Goal: Information Seeking & Learning: Find specific fact

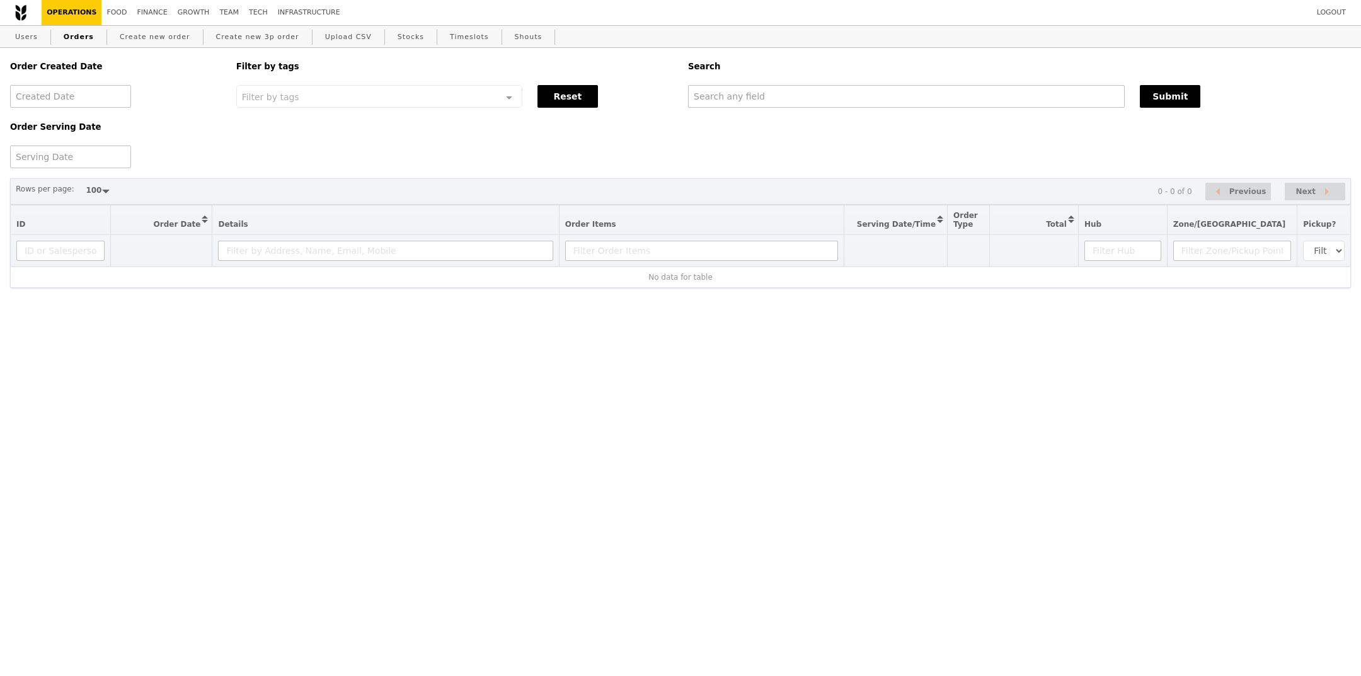
select select "100"
click at [794, 98] on input "text" at bounding box center [906, 96] width 437 height 23
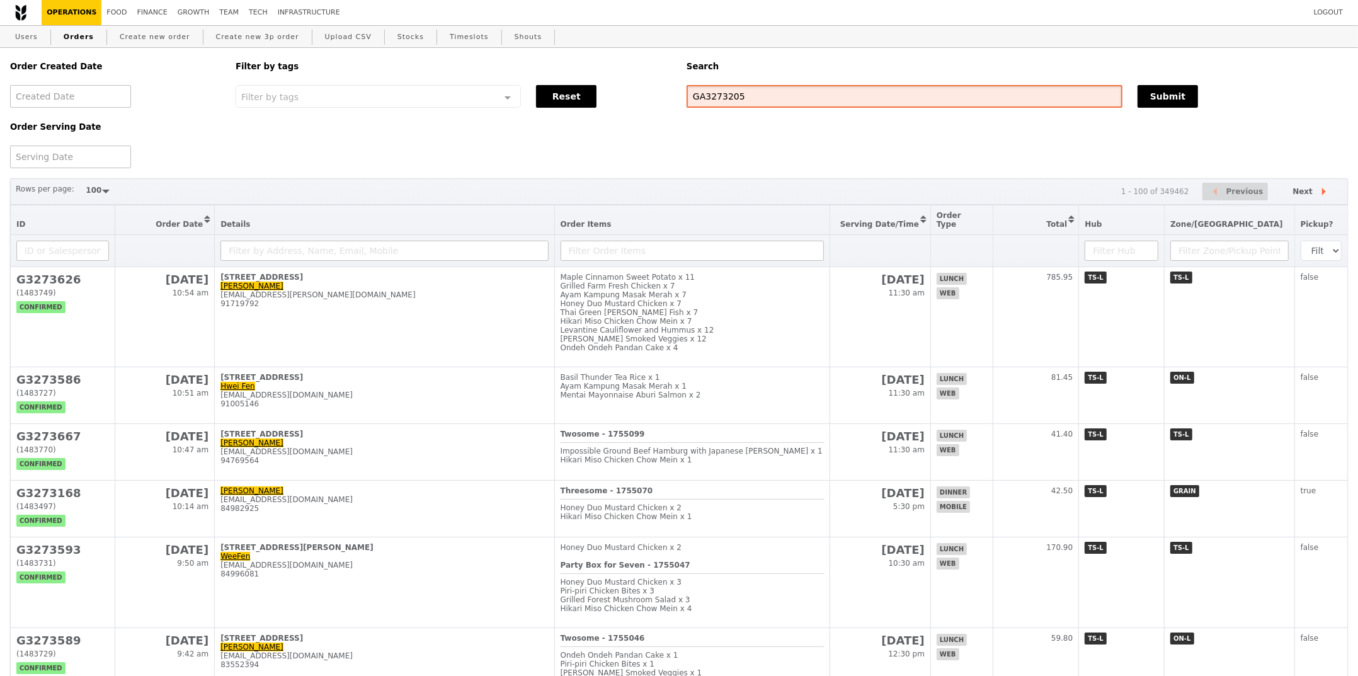
type input "GA3273205"
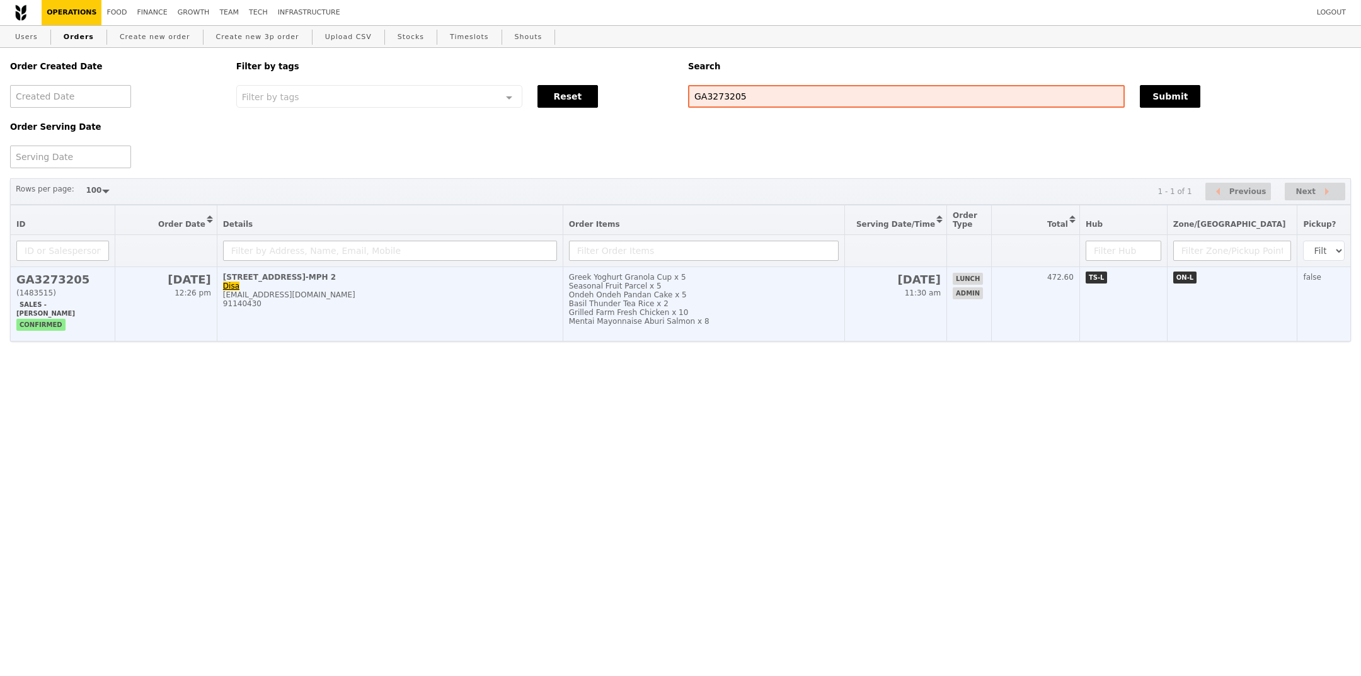
click at [918, 321] on td "[DATE] 11:30 am" at bounding box center [895, 304] width 102 height 74
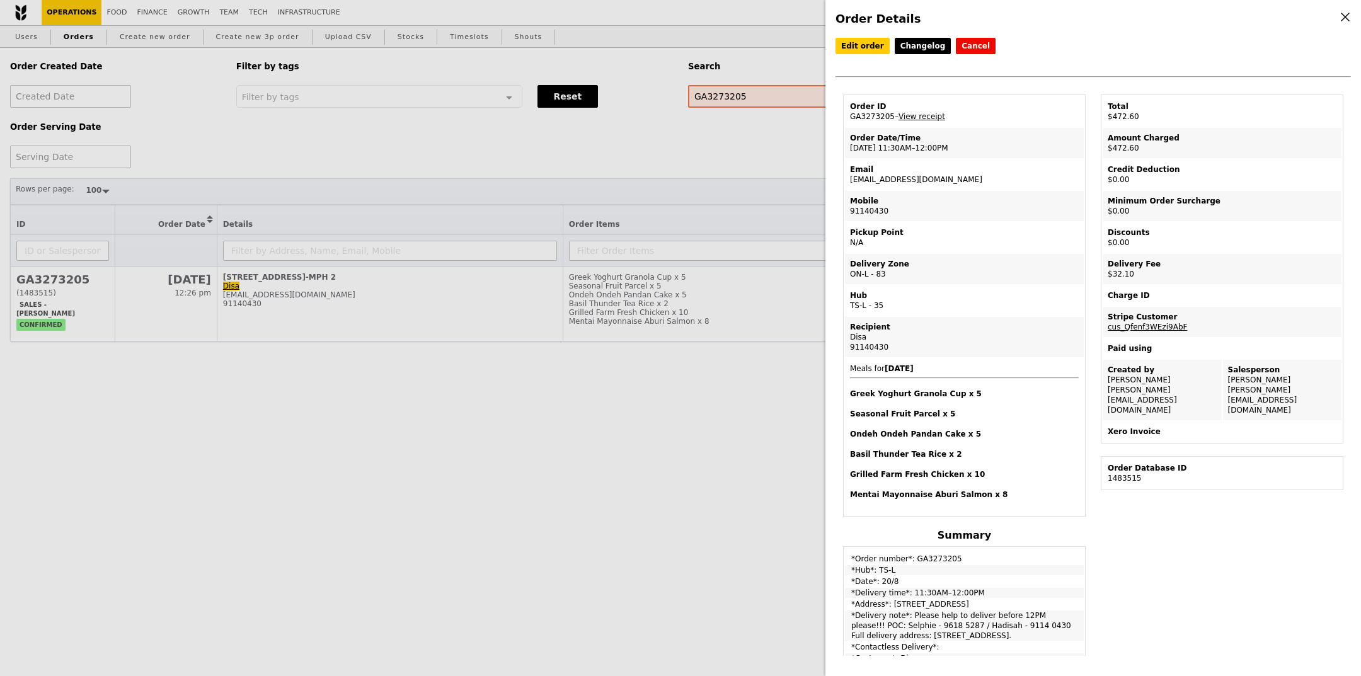
click at [874, 171] on div "Email" at bounding box center [964, 169] width 229 height 10
click at [878, 184] on td "Email hadisah@nscc.sg" at bounding box center [964, 174] width 239 height 30
click at [879, 181] on td "Email hadisah@nscc.sg" at bounding box center [964, 174] width 239 height 30
click at [881, 179] on td "Email hadisah@nscc.sg" at bounding box center [964, 174] width 239 height 30
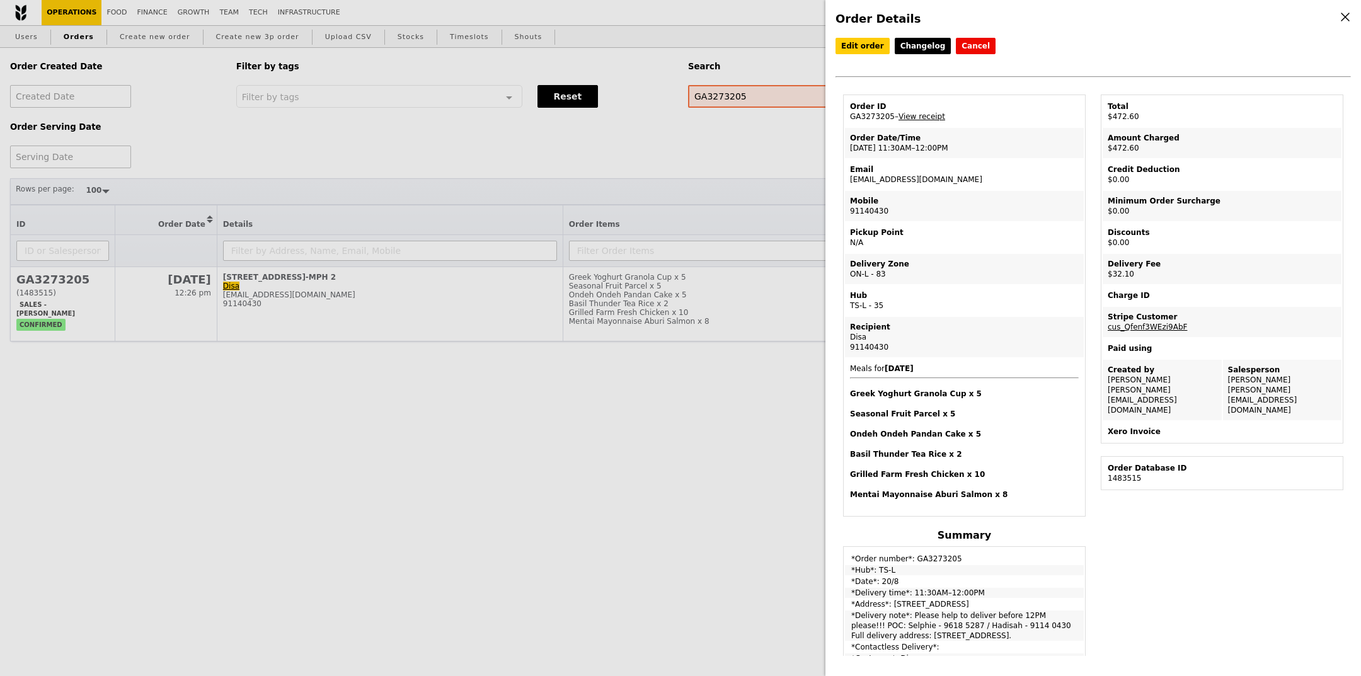
click at [881, 180] on td "Email hadisah@nscc.sg" at bounding box center [964, 174] width 239 height 30
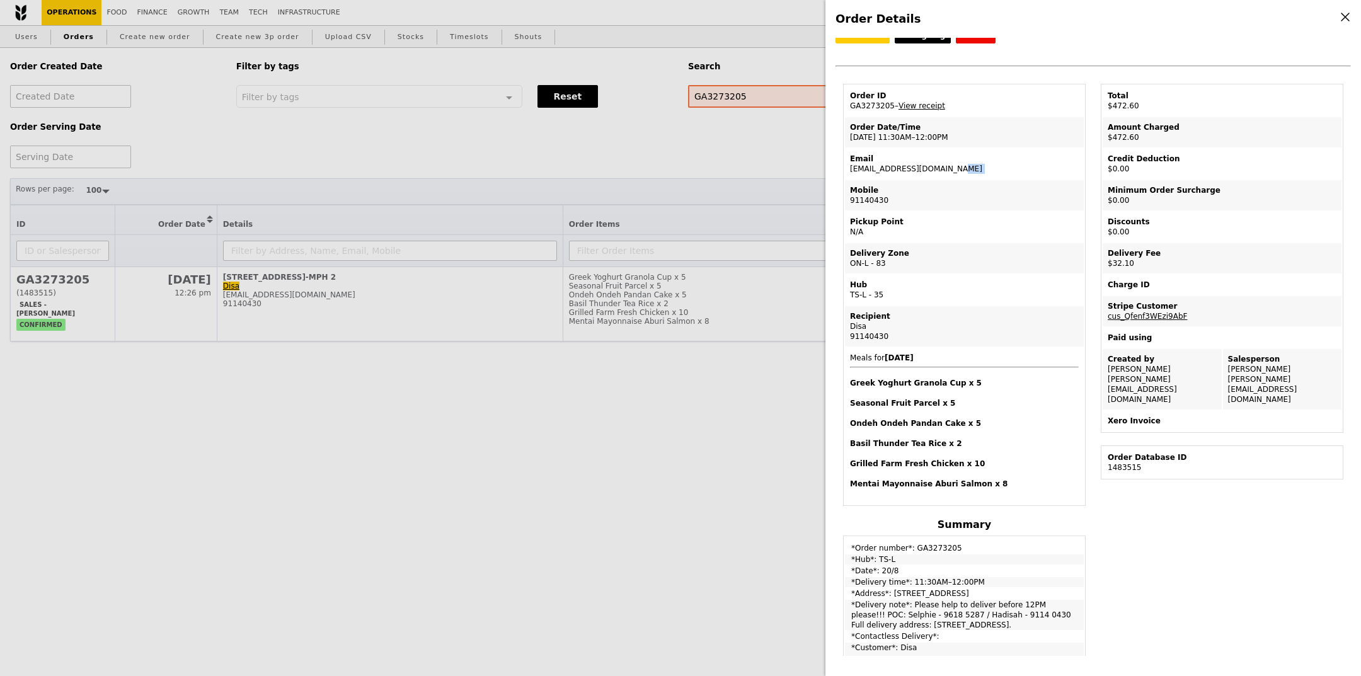
scroll to position [11, 0]
drag, startPoint x: 886, startPoint y: 616, endPoint x: 953, endPoint y: 624, distance: 67.2
click at [953, 624] on td "*Delivery note*: Please help to deliver before 12PM please!!! POC: Selphie - 96…" at bounding box center [964, 614] width 239 height 30
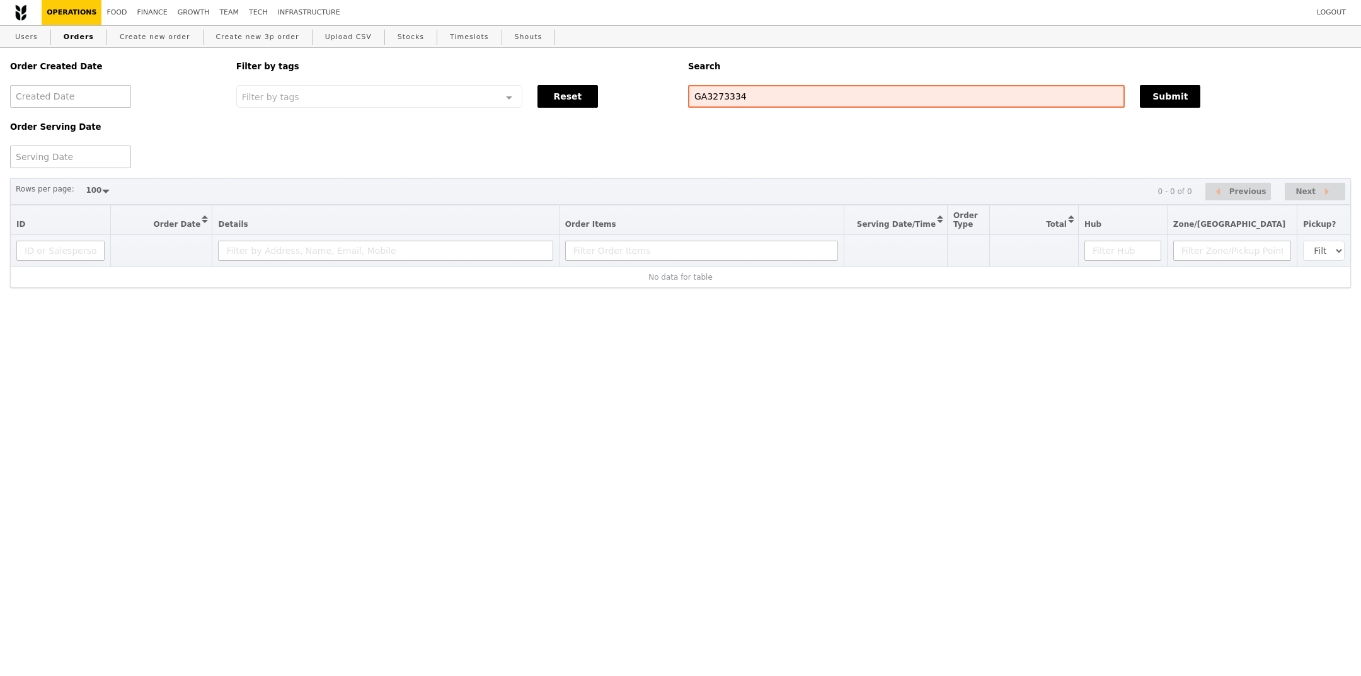
select select "100"
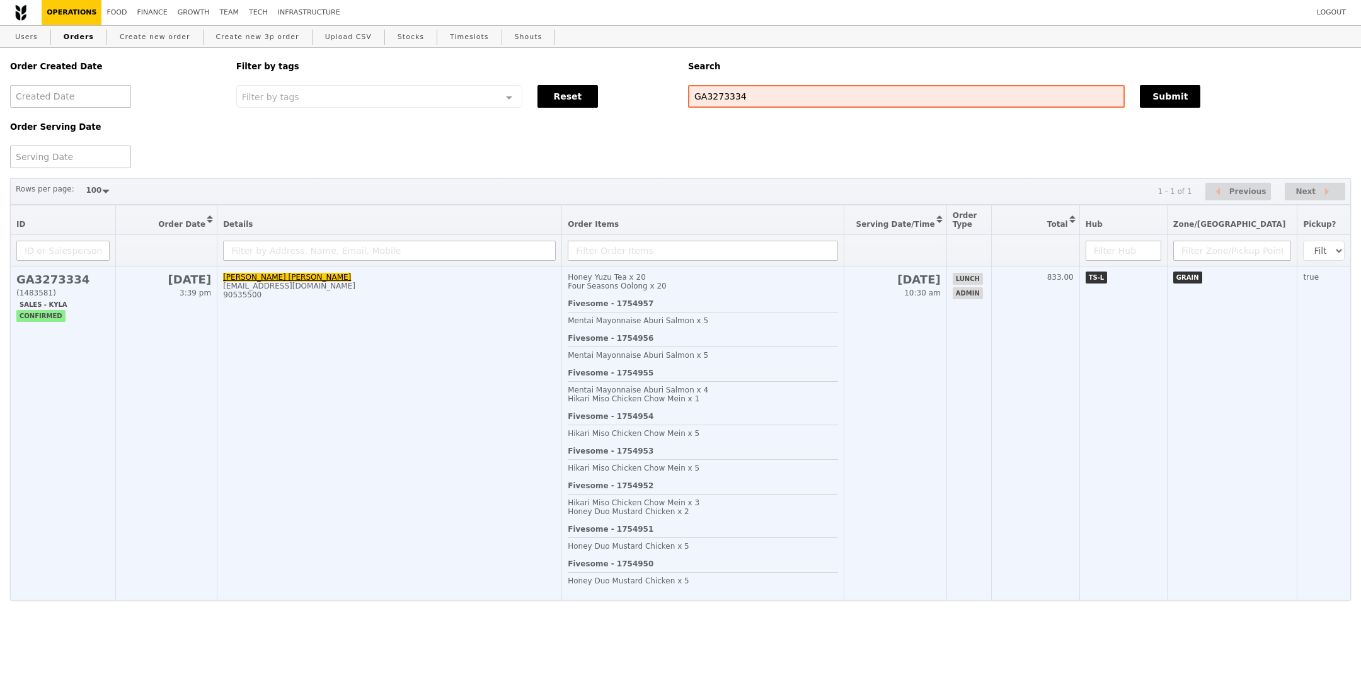
click at [1079, 416] on td "833.00" at bounding box center [1035, 433] width 88 height 333
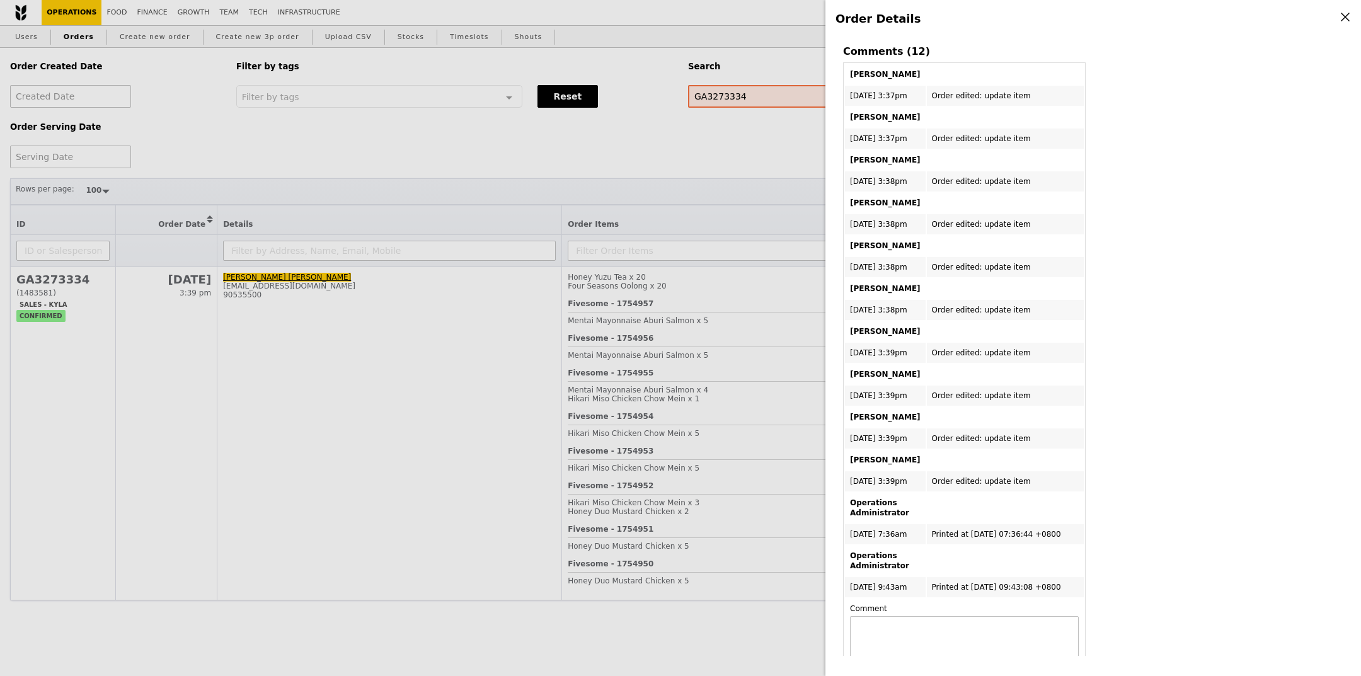
scroll to position [927, 0]
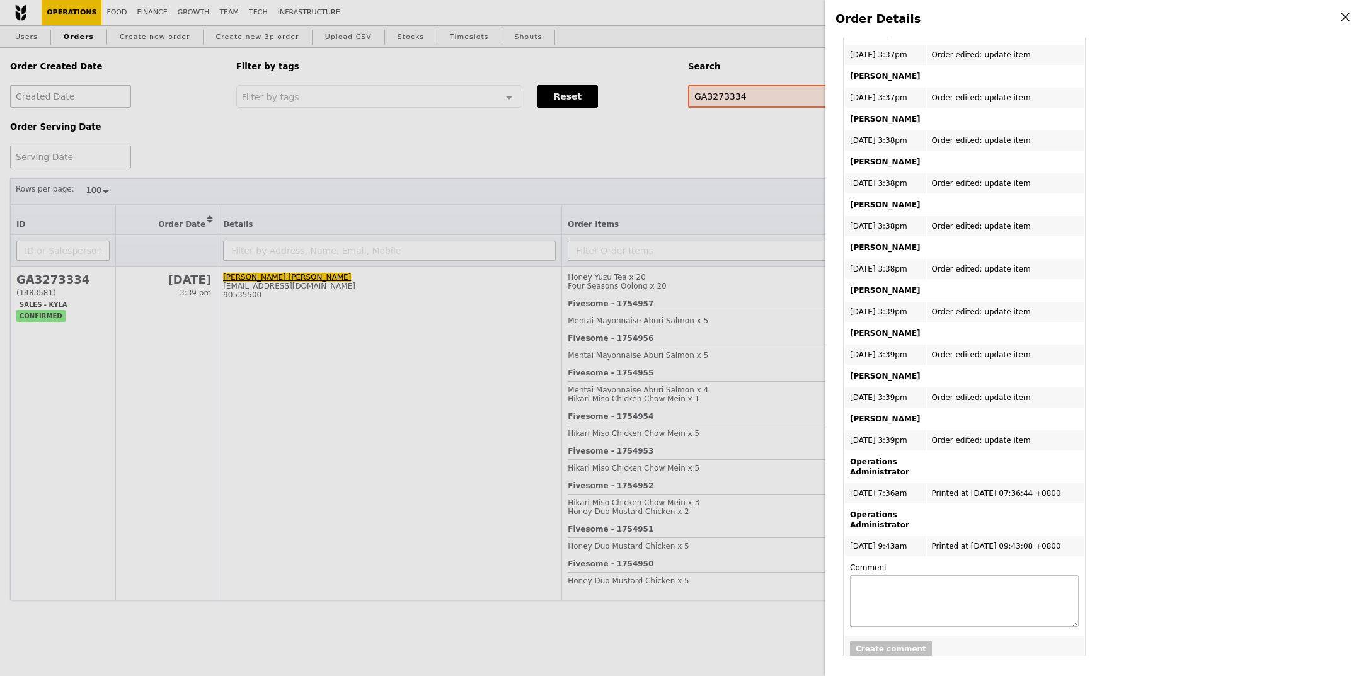
click at [786, 537] on div "Order Details Edit order Changelog Cancel Order ID GA3273334 – View receipt Ord…" at bounding box center [680, 338] width 1361 height 676
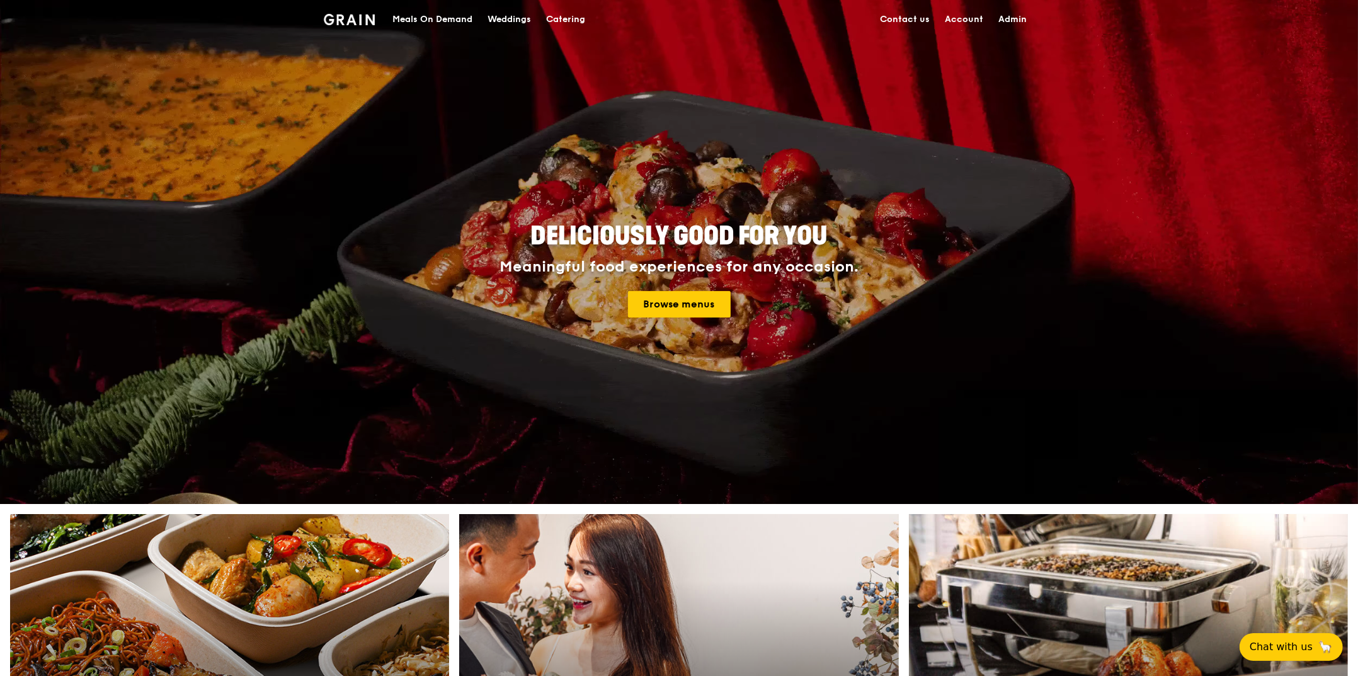
click at [442, 18] on div "Meals On Demand" at bounding box center [432, 20] width 80 height 38
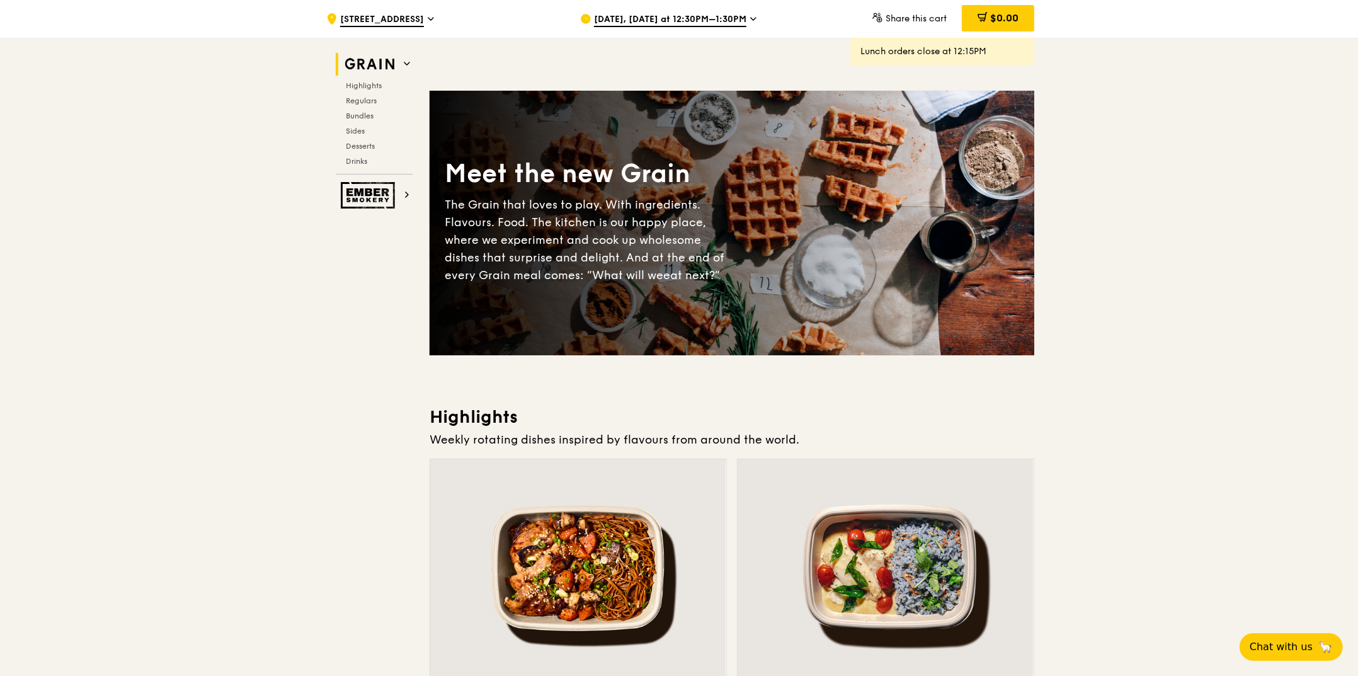
scroll to position [342, 0]
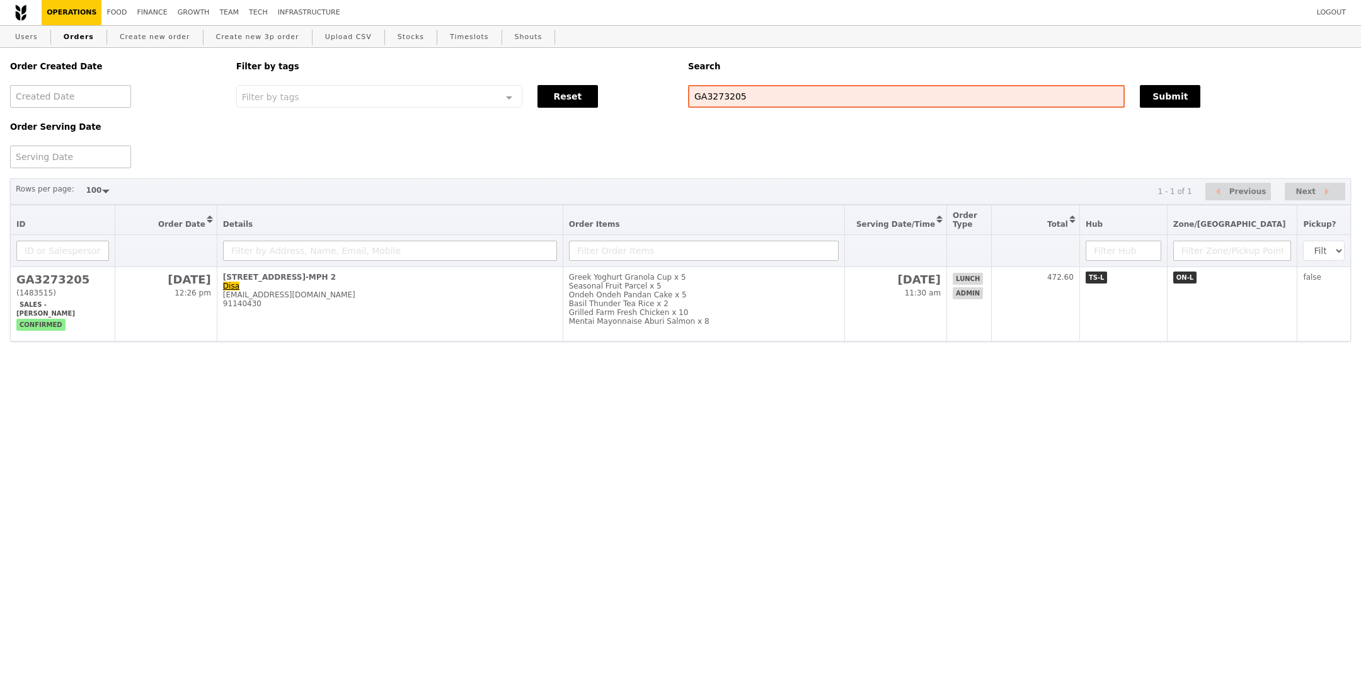
select select "100"
click at [786, 246] on input "text" at bounding box center [704, 251] width 270 height 20
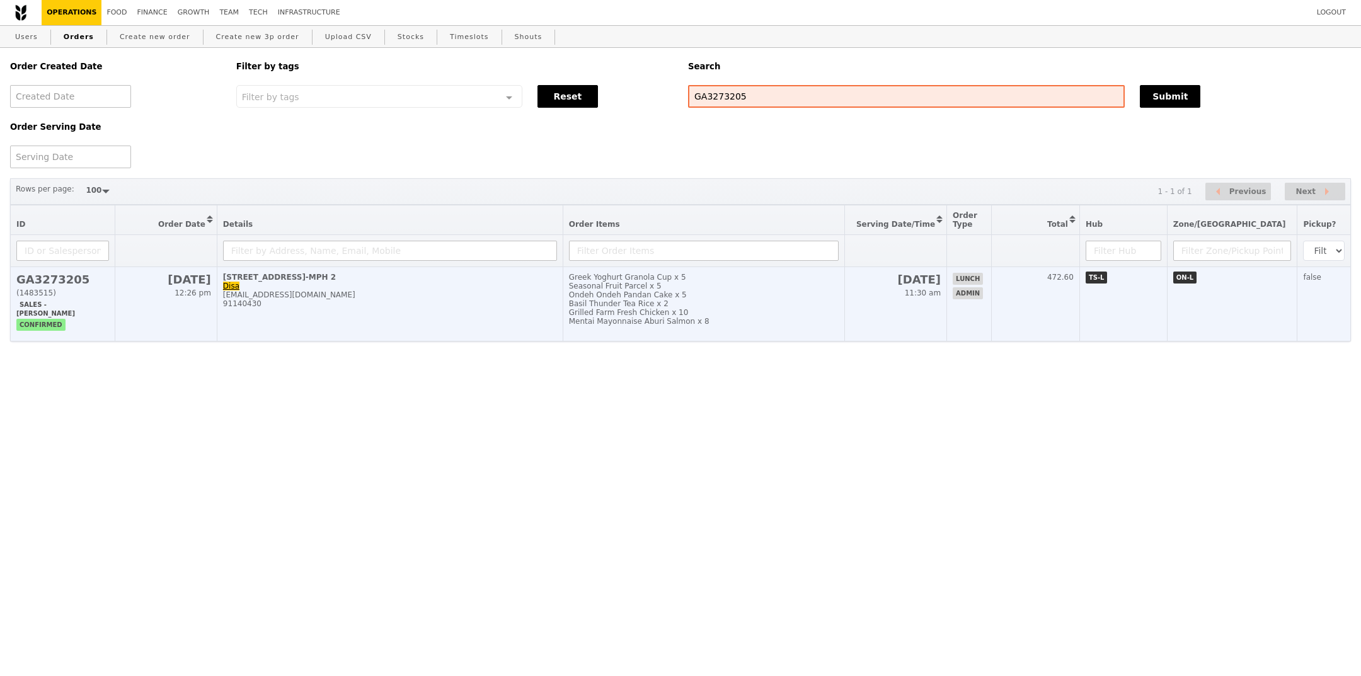
click at [797, 292] on div "Ondeh Ondeh Pandan Cake x 5" at bounding box center [704, 294] width 270 height 9
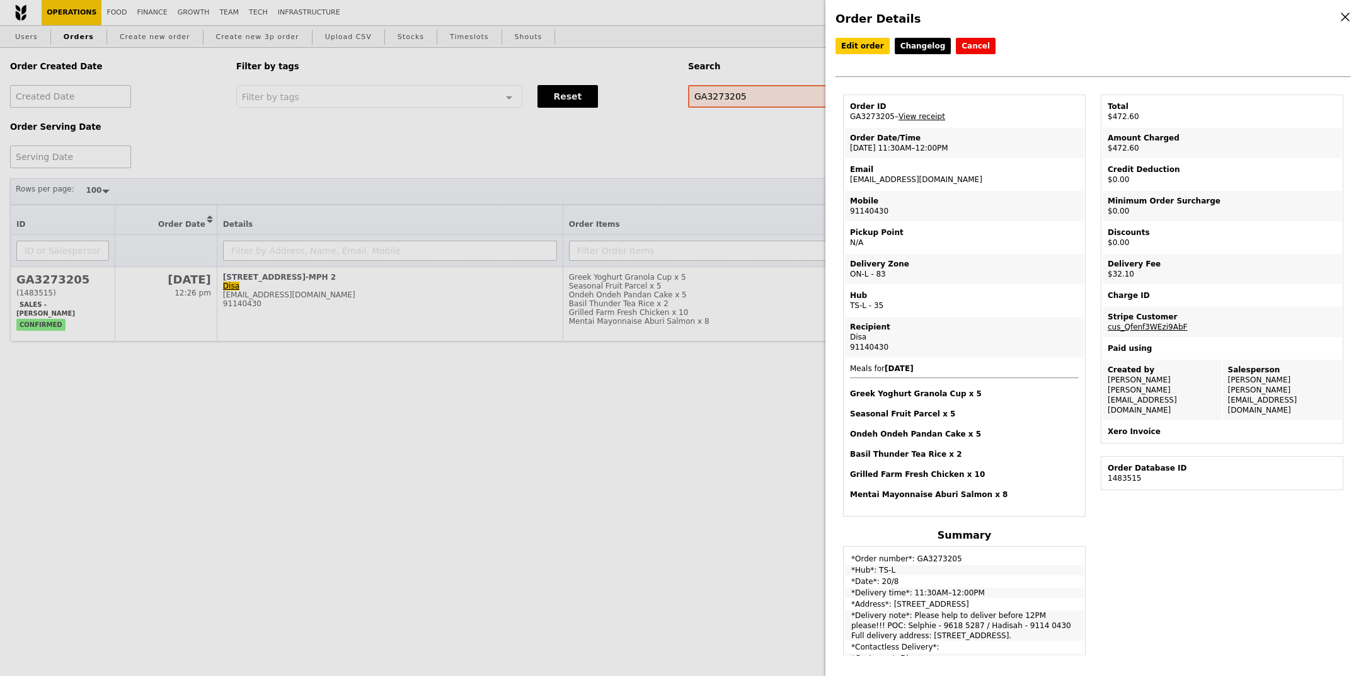
click at [869, 177] on td "Email [EMAIL_ADDRESS][DOMAIN_NAME]" at bounding box center [964, 174] width 239 height 30
copy td "[EMAIL_ADDRESS][DOMAIN_NAME]"
click at [229, 85] on div "Order Details Edit order Changelog Cancel Order ID GA3273205 – View receipt Ord…" at bounding box center [680, 338] width 1361 height 676
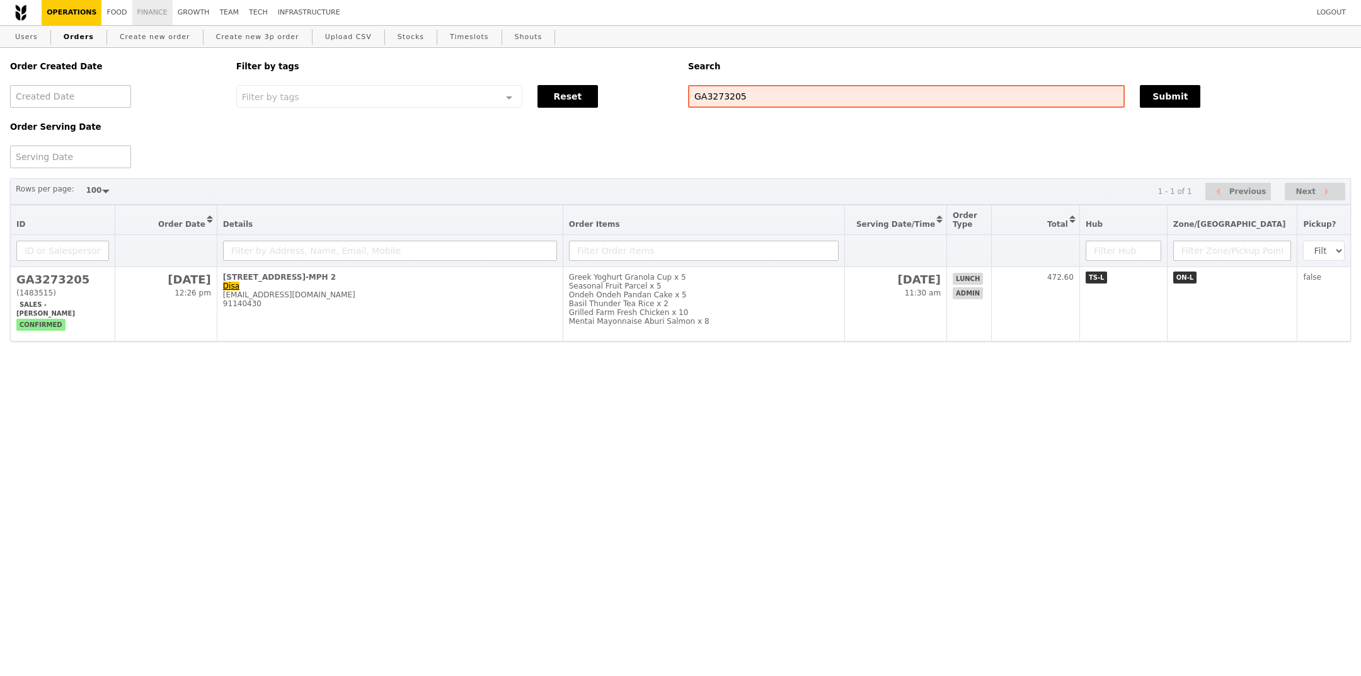
click at [134, 16] on link "Finance" at bounding box center [152, 12] width 40 height 25
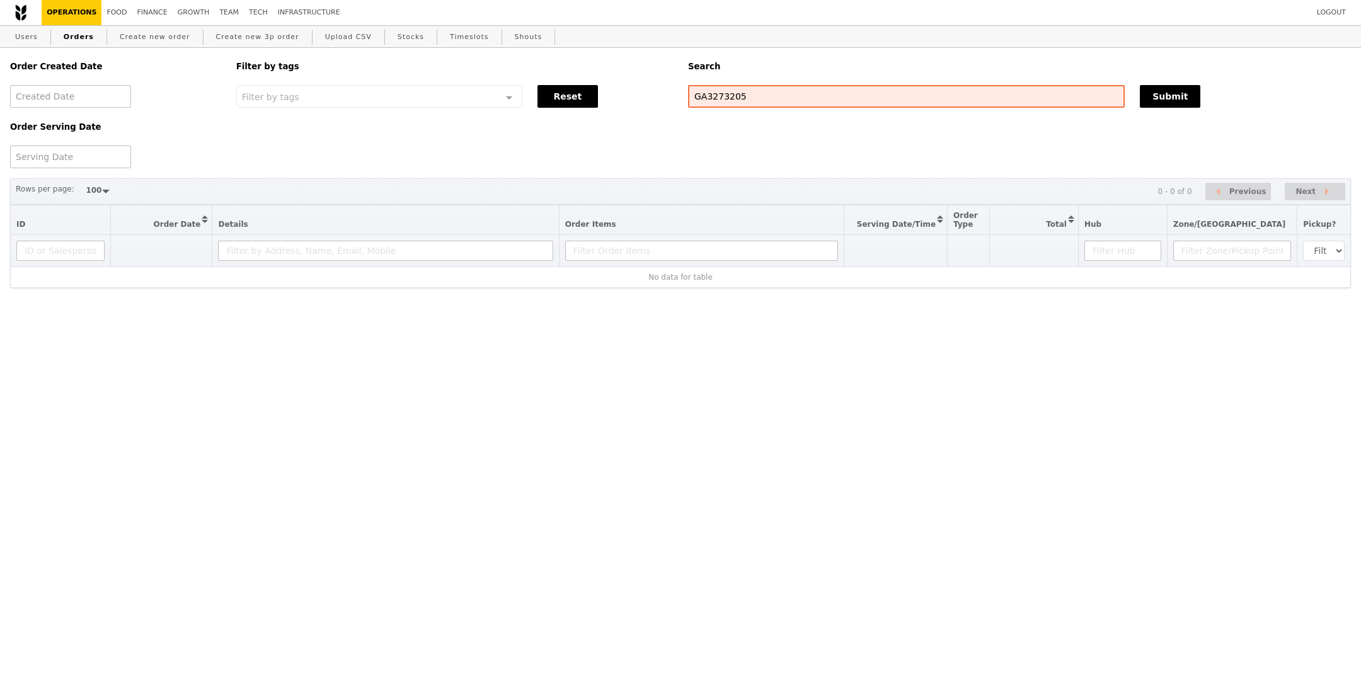
select select "100"
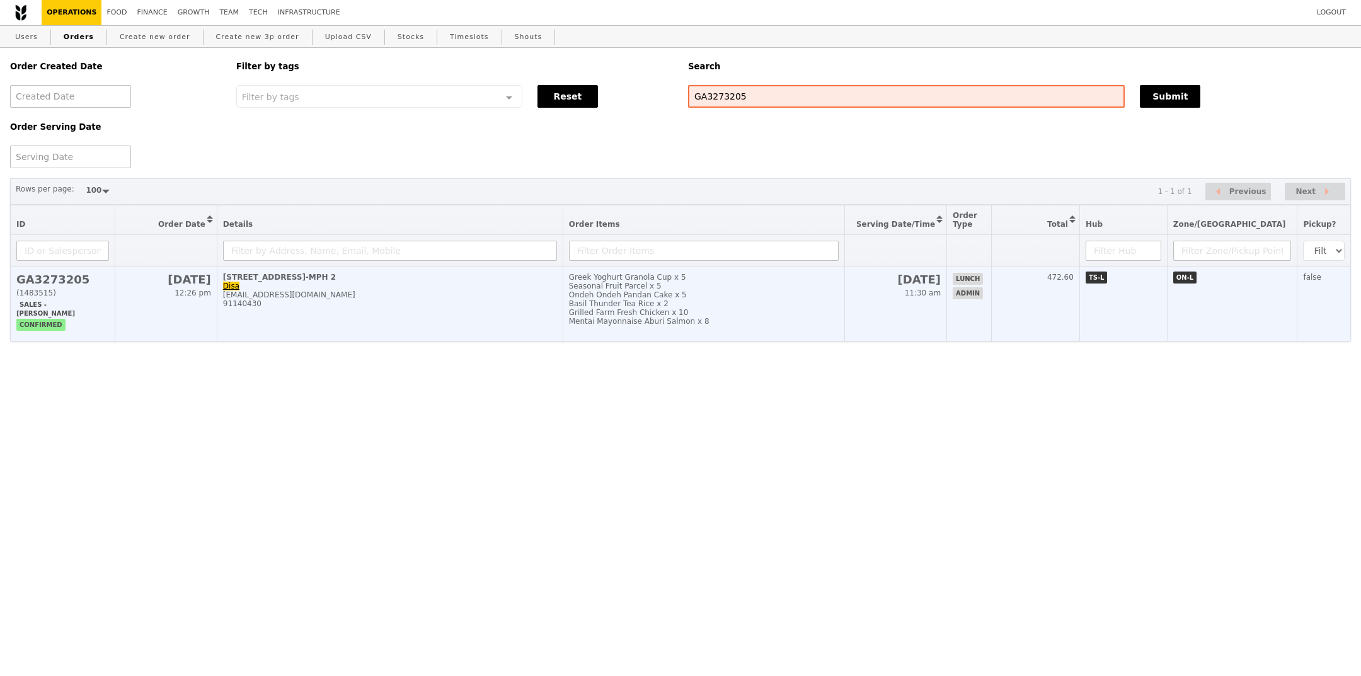
click at [880, 277] on td "[DATE] 11:30 am" at bounding box center [895, 304] width 102 height 74
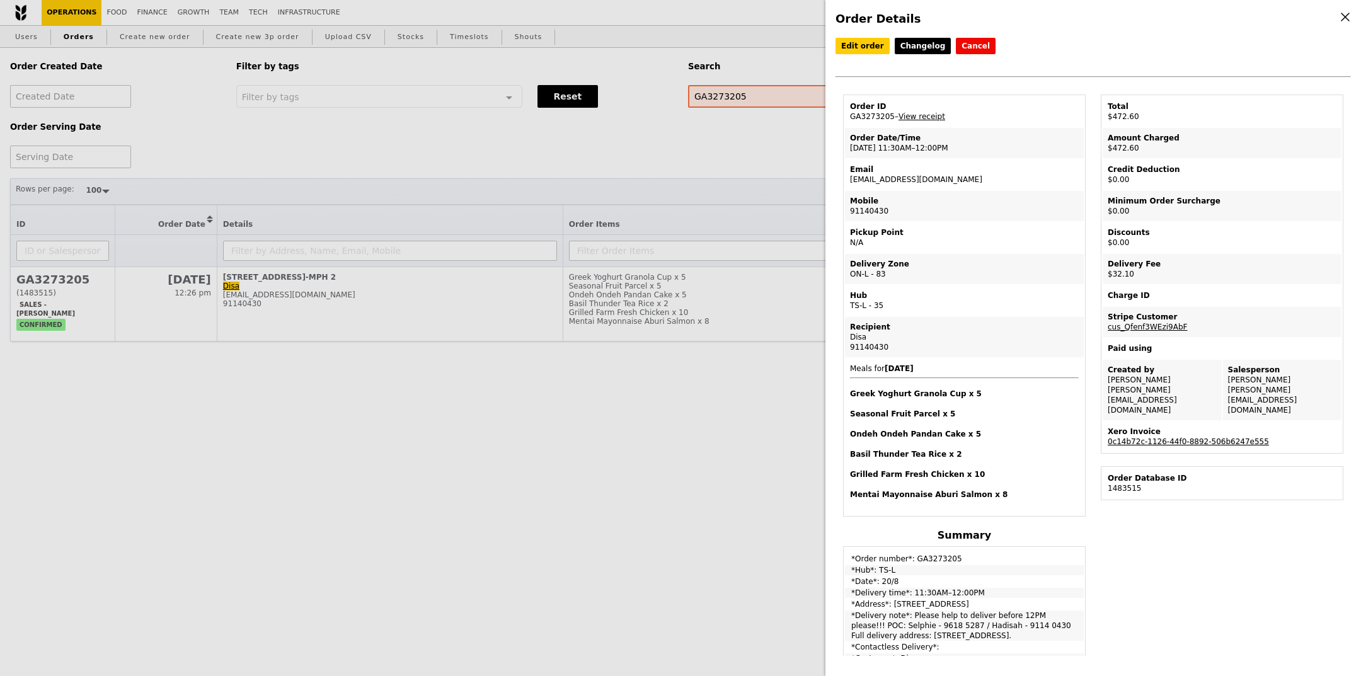
click at [1134, 437] on link "0c14b72c-1126-44f0-8892-506b6247e555" at bounding box center [1187, 441] width 161 height 9
click at [1120, 116] on td "Total $472.60" at bounding box center [1221, 111] width 239 height 30
copy td "$472.60"
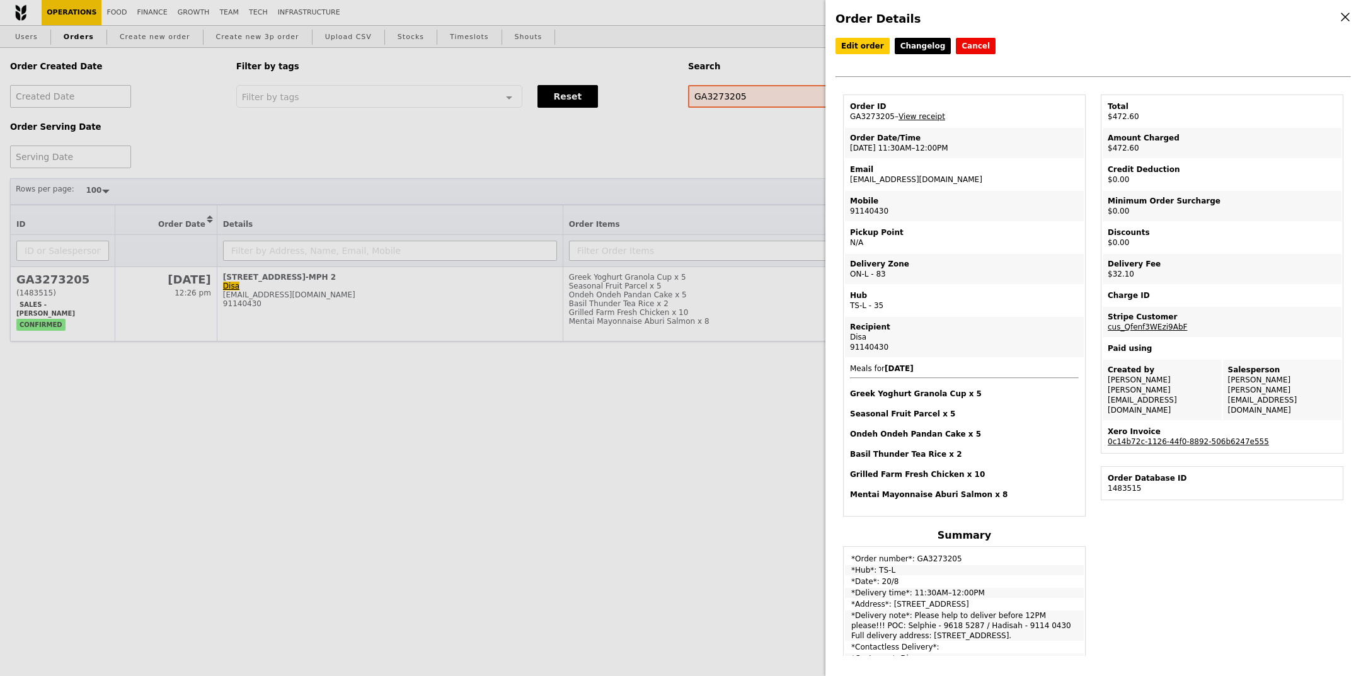
click at [936, 503] on td "Meals for [DATE] Greek Yoghurt Granola Cup x 5 Seasonal Fruit Parcel x 5 Ondeh …" at bounding box center [964, 436] width 239 height 156
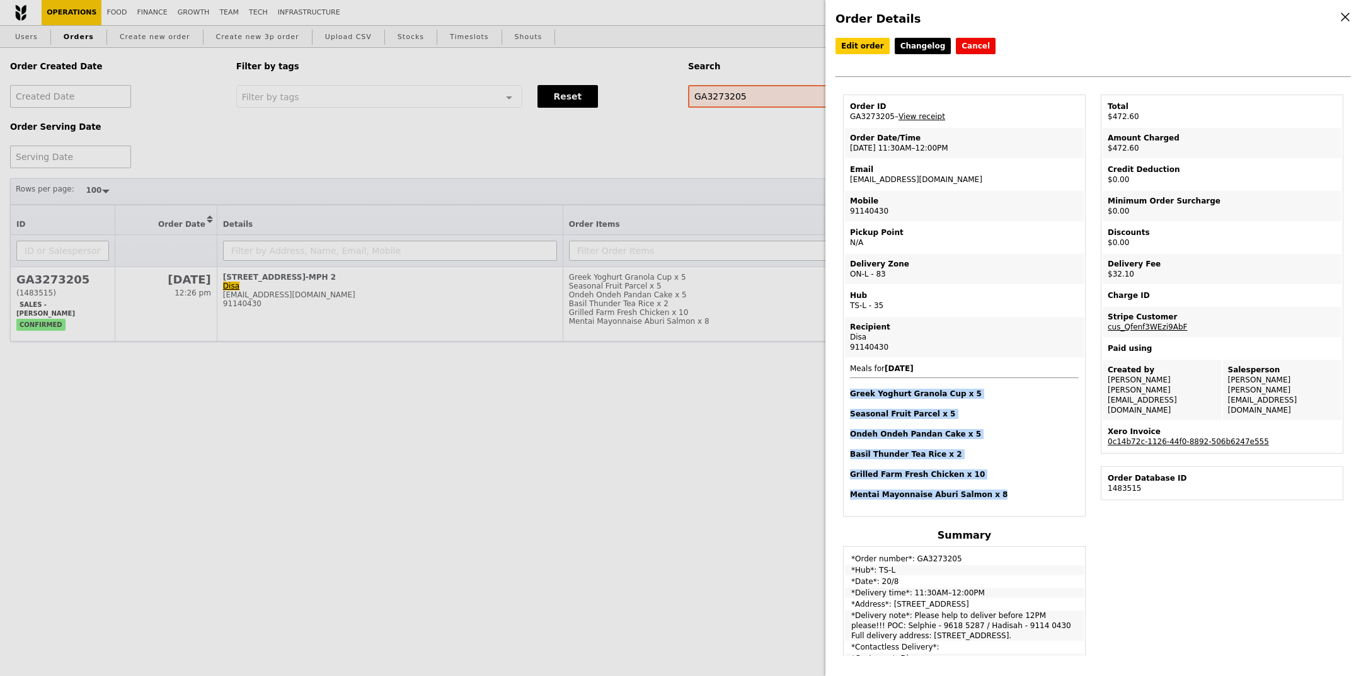
drag, startPoint x: 1001, startPoint y: 490, endPoint x: 849, endPoint y: 394, distance: 180.4
click at [850, 394] on span "Meals for [DATE] Greek Yoghurt Granola Cup x 5 Seasonal Fruit Parcel x 5 Ondeh …" at bounding box center [964, 431] width 229 height 135
copy span "Greek Yoghurt Granola Cup x 5 Seasonal Fruit Parcel x 5 Ondeh Ondeh Pandan Cake…"
